Goal: Navigation & Orientation: Find specific page/section

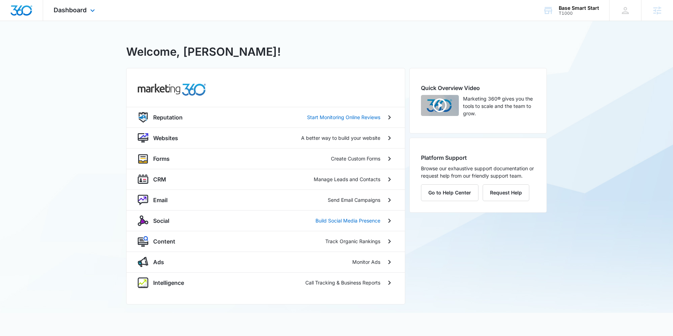
click at [19, 11] on img "Dashboard" at bounding box center [21, 10] width 22 height 11
